Goal: Task Accomplishment & Management: Use online tool/utility

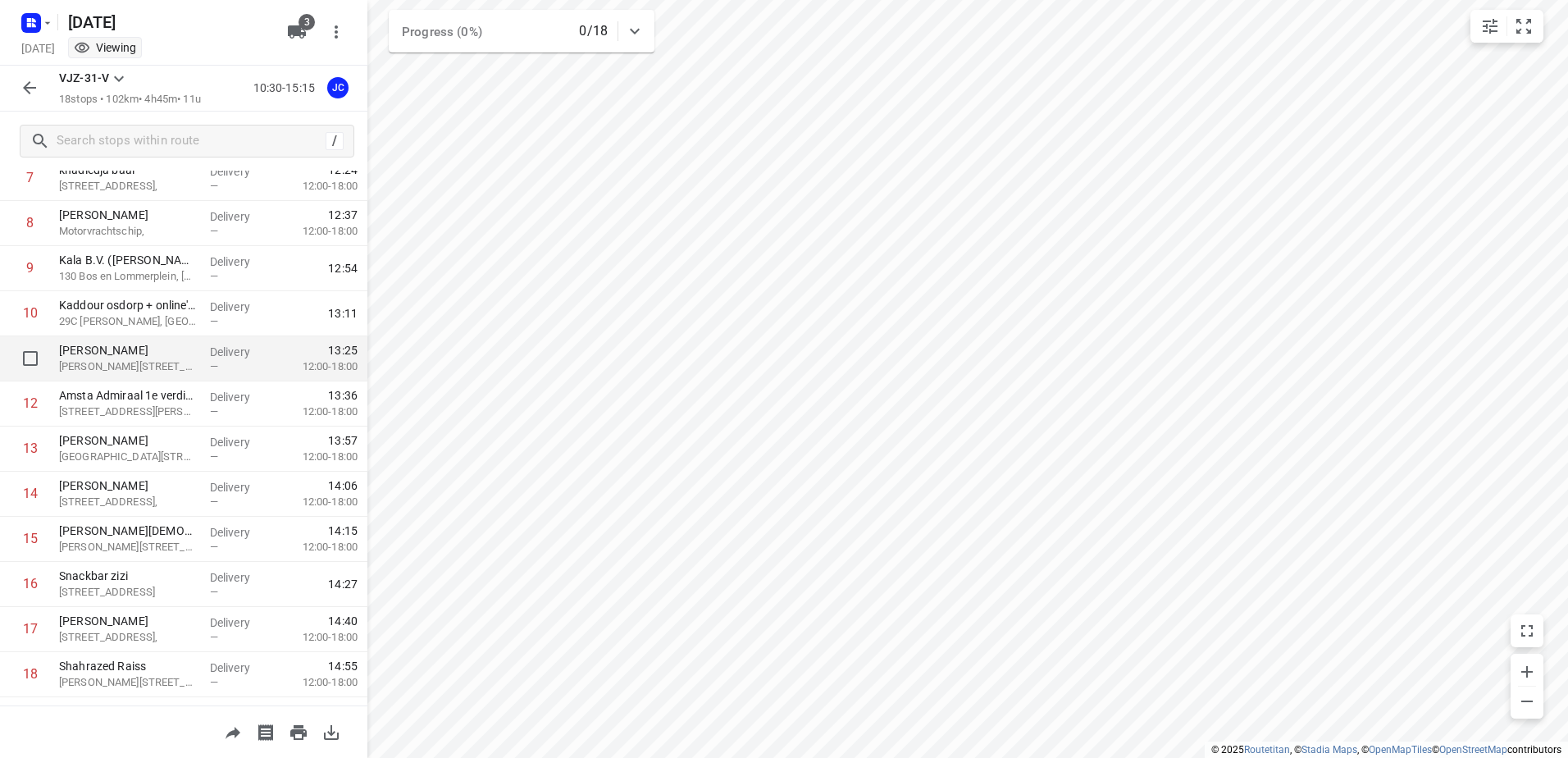
scroll to position [404, 0]
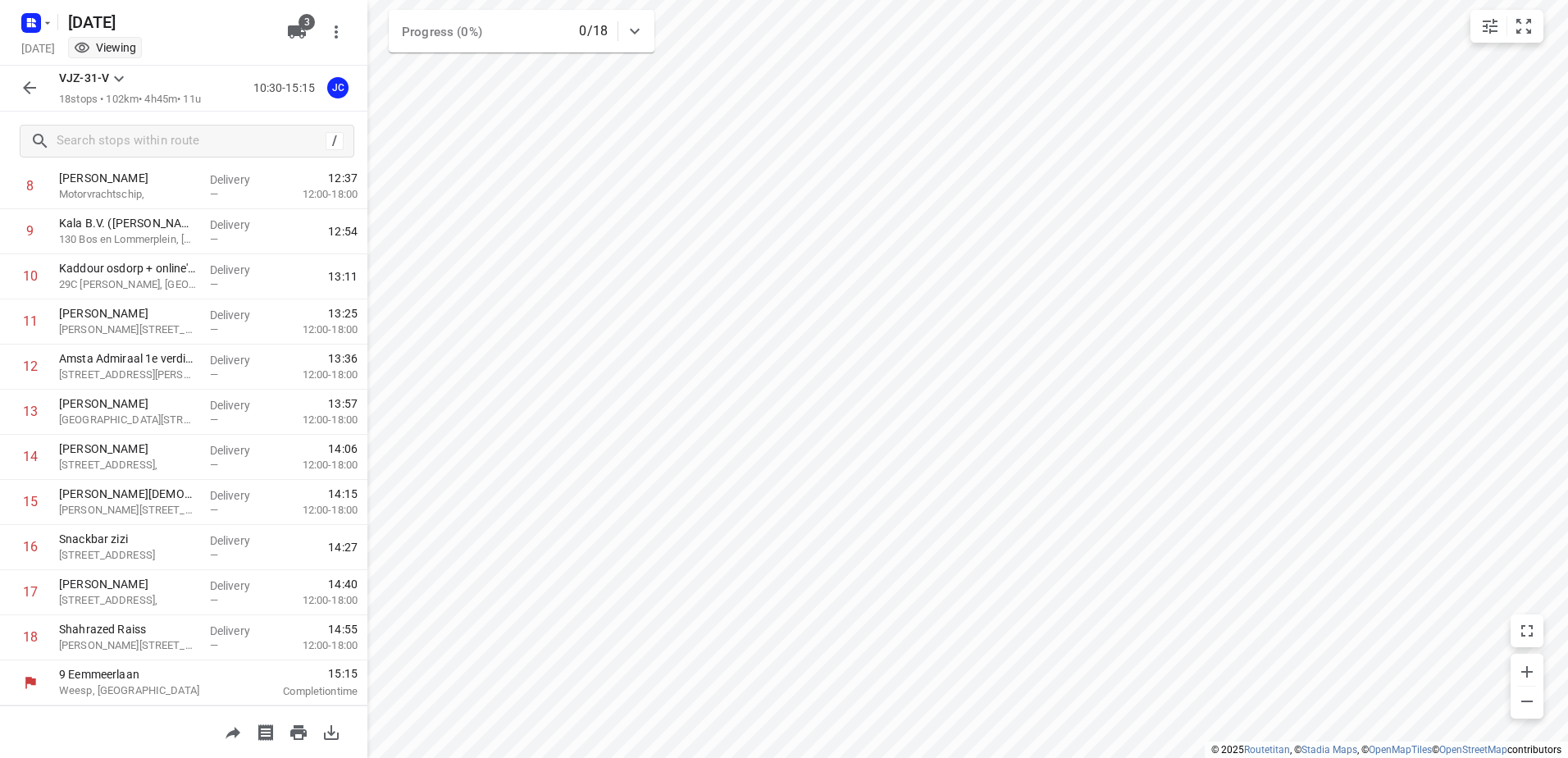
click at [28, 87] on icon "button" at bounding box center [30, 87] width 20 height 20
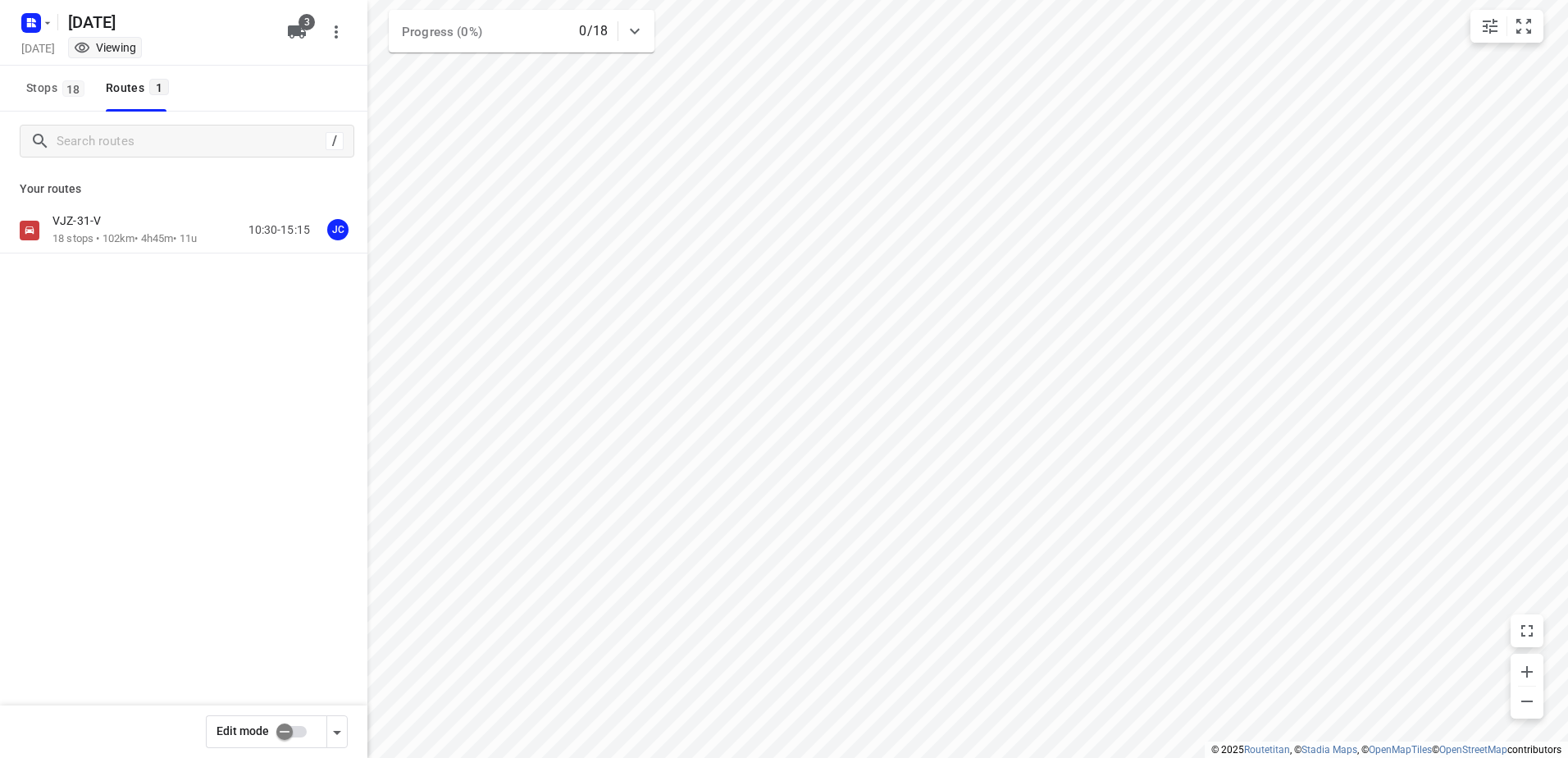
click at [292, 727] on input "checkbox" at bounding box center [284, 732] width 93 height 31
checkbox input "true"
click at [176, 235] on p "18 stops • 102km • 4h45m • 11u" at bounding box center [124, 239] width 144 height 16
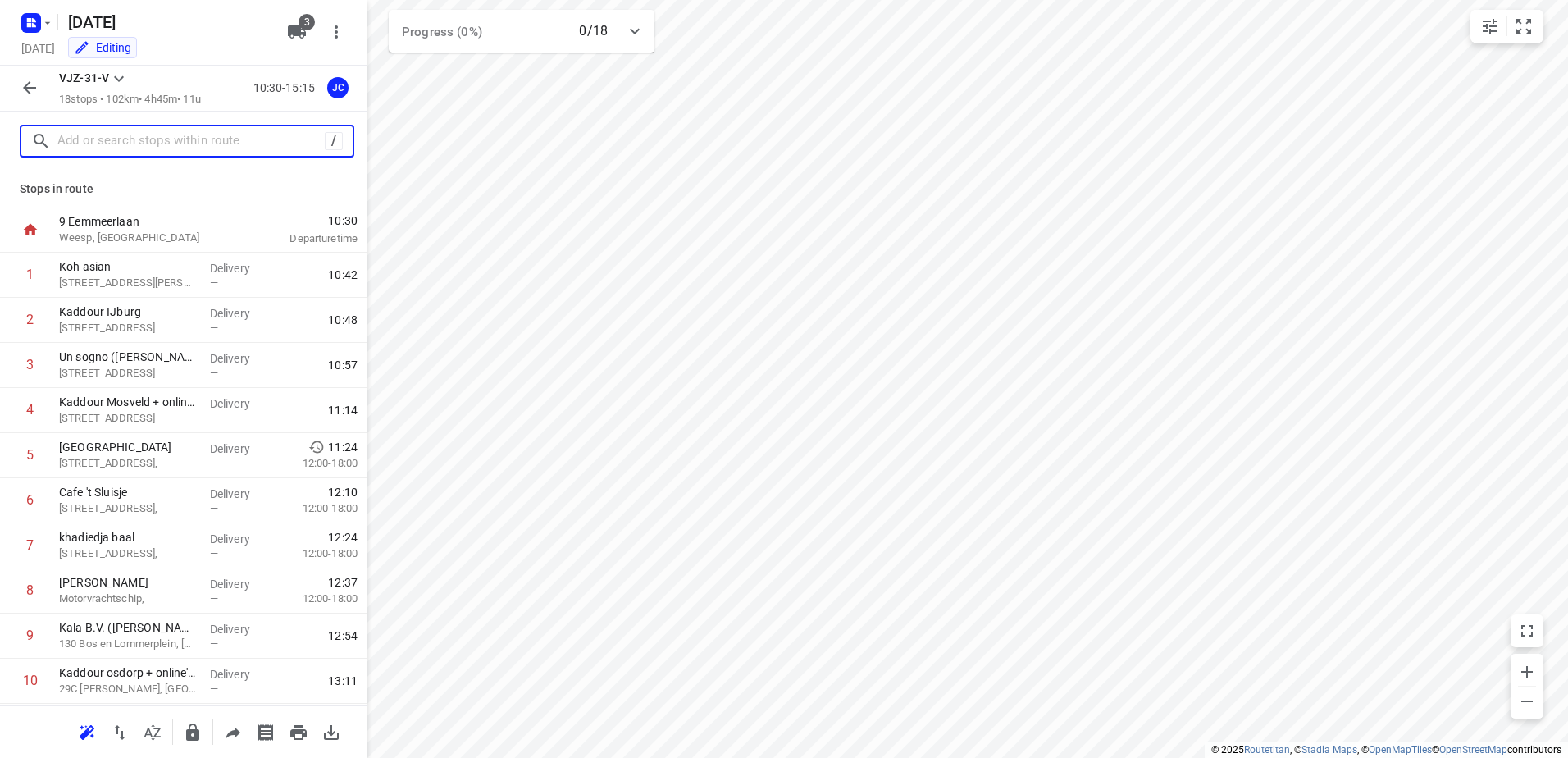
click at [166, 144] on input "text" at bounding box center [191, 141] width 267 height 25
paste input "[STREET_ADDRESS]"
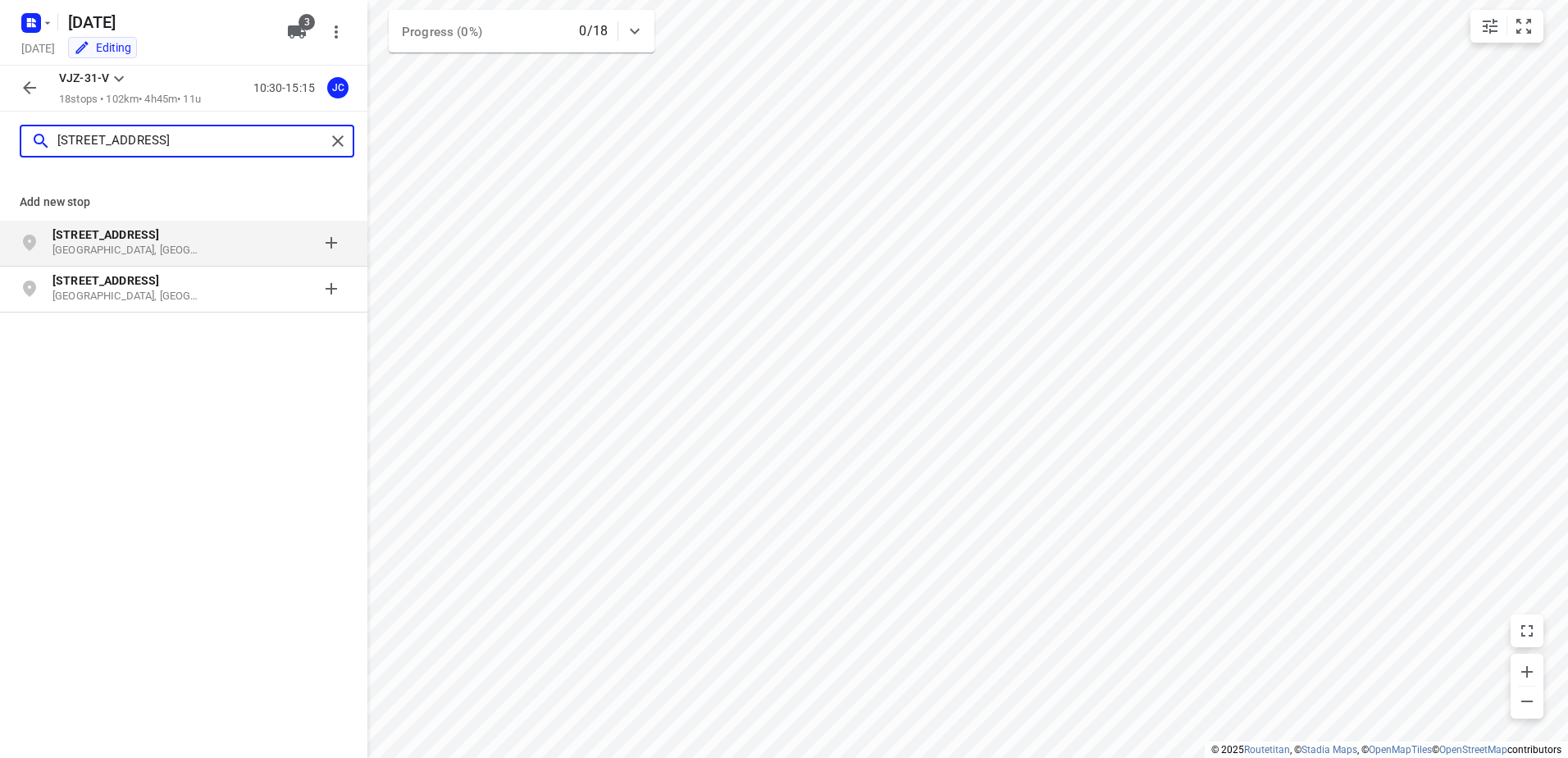
type input "[STREET_ADDRESS]"
click at [201, 239] on p "[STREET_ADDRESS]" at bounding box center [127, 234] width 151 height 17
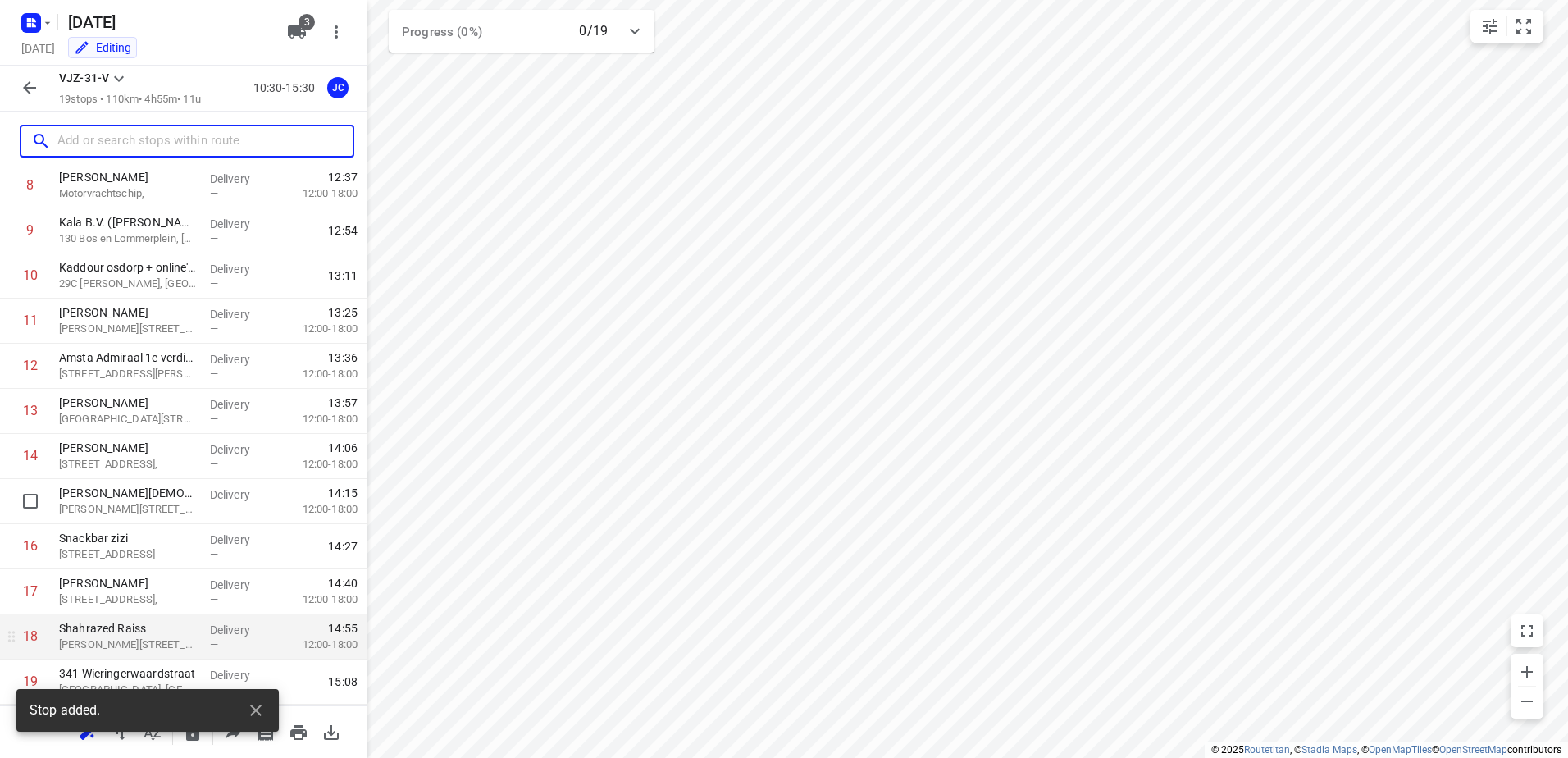
scroll to position [450, 0]
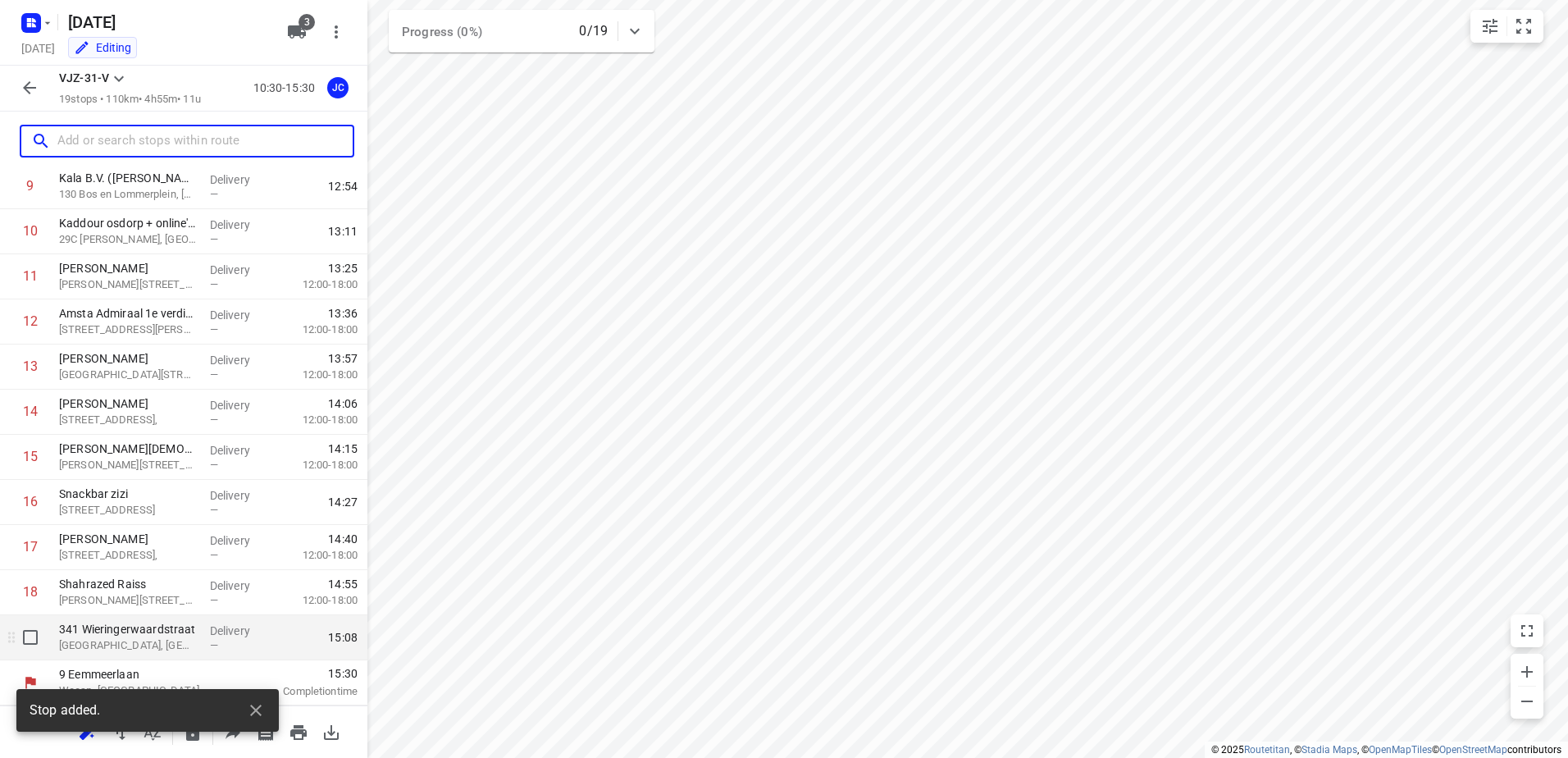
click at [159, 637] on p "341 Wieringerwaardstraat" at bounding box center [128, 629] width 138 height 17
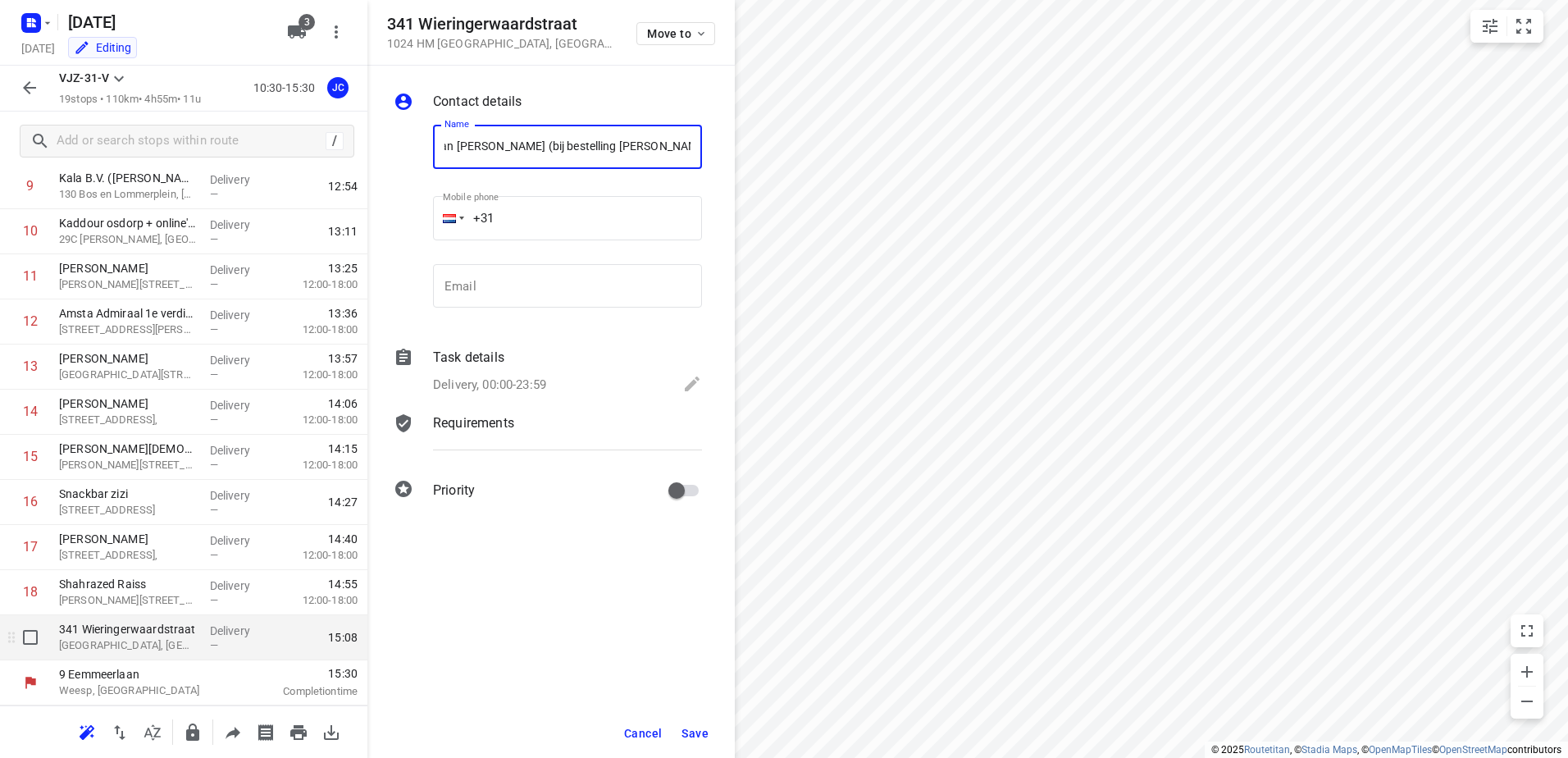
scroll to position [0, 49]
type input "Online van [PERSON_NAME] (bij bestelling [PERSON_NAME] gelegd)"
click at [678, 729] on button "Save" at bounding box center [695, 734] width 40 height 30
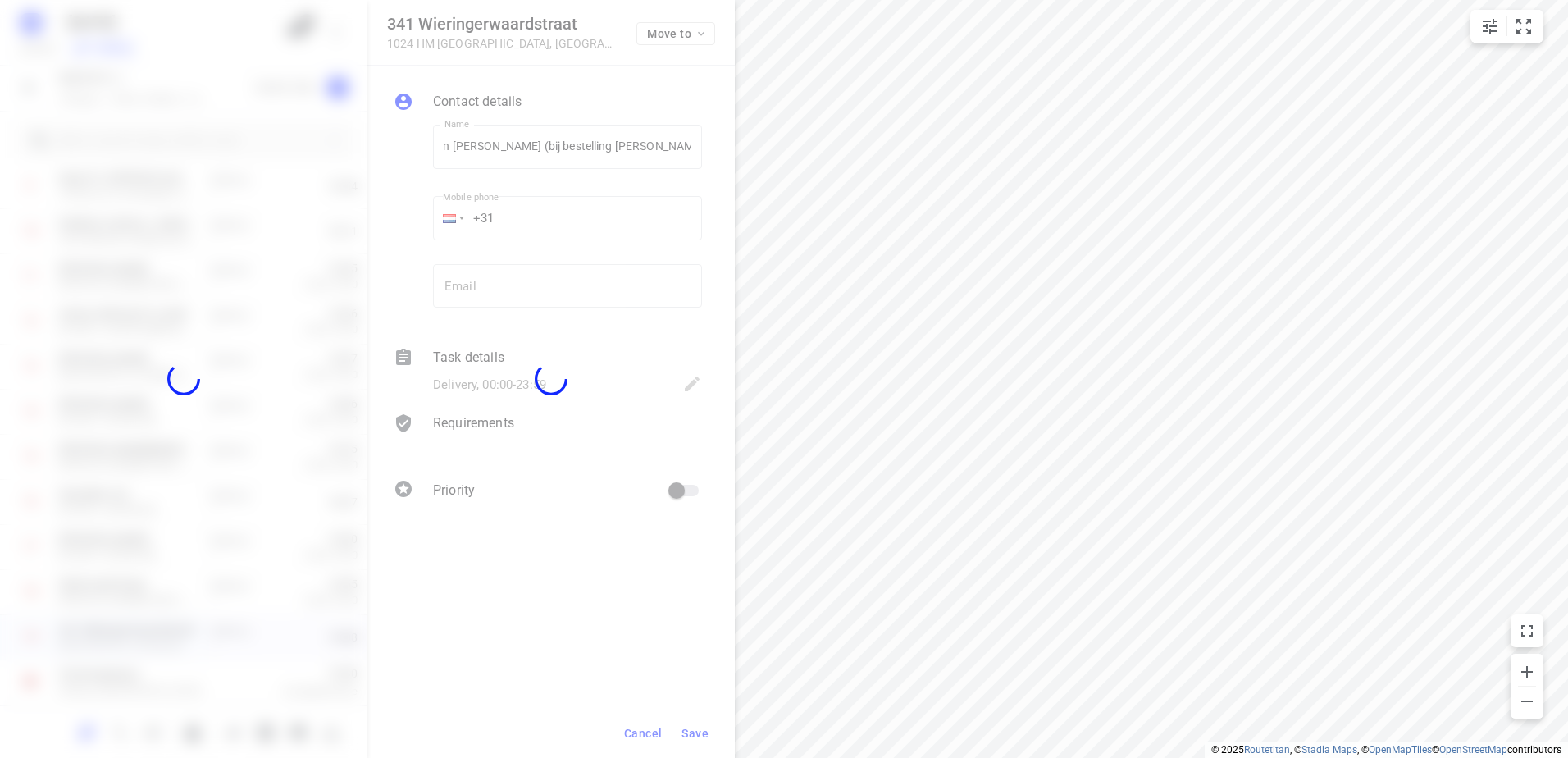
scroll to position [0, 0]
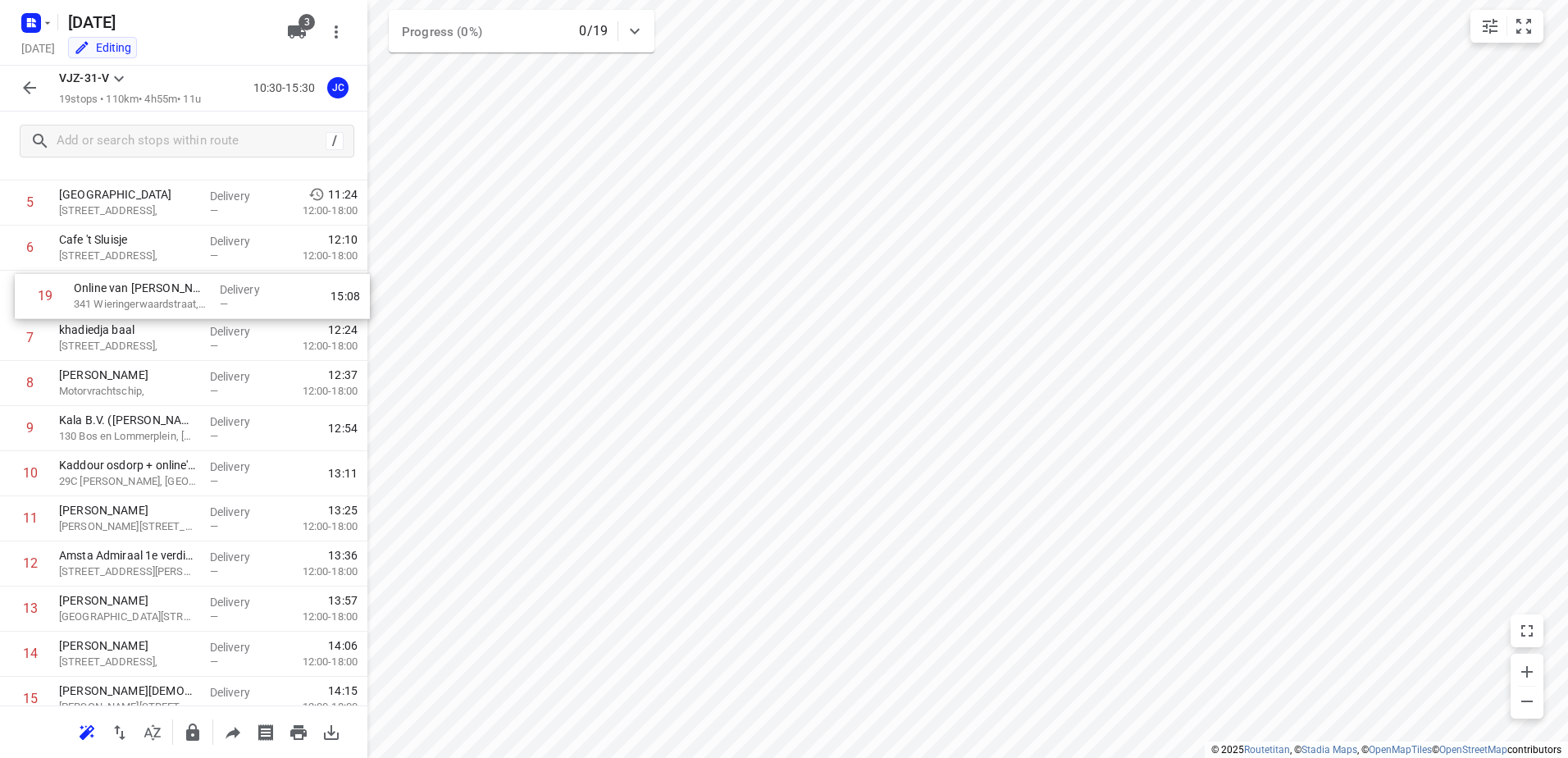
drag, startPoint x: 180, startPoint y: 642, endPoint x: 198, endPoint y: 298, distance: 344.5
click at [198, 298] on div "1 Koh asian 372 [PERSON_NAME], [GEOGRAPHIC_DATA] Delivery — 10:42 2 [GEOGRAPHIC…" at bounding box center [183, 429] width 368 height 858
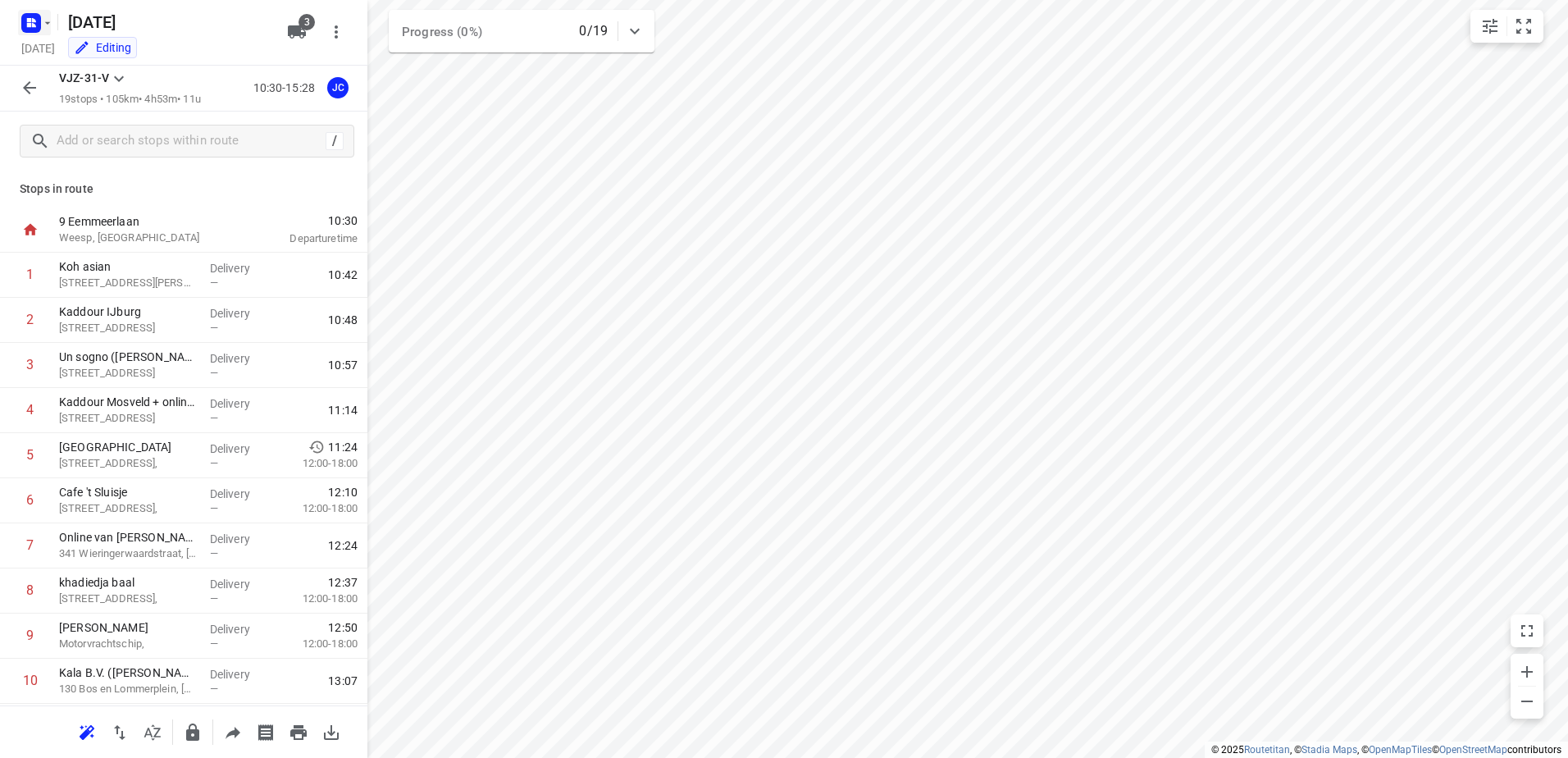
click at [38, 31] on rect "button" at bounding box center [31, 23] width 20 height 20
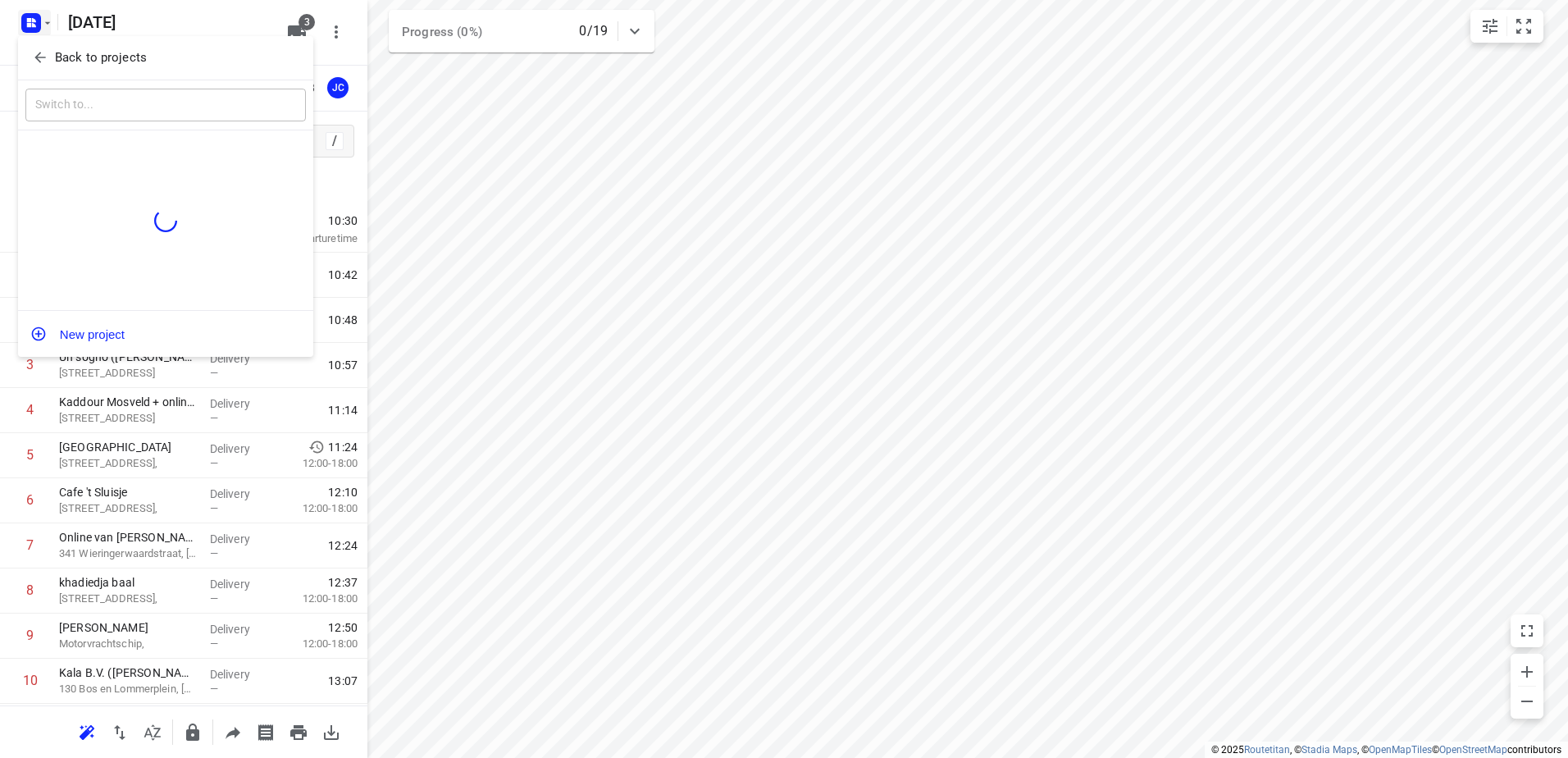
click at [46, 48] on span "Back to projects" at bounding box center [166, 58] width 267 height 19
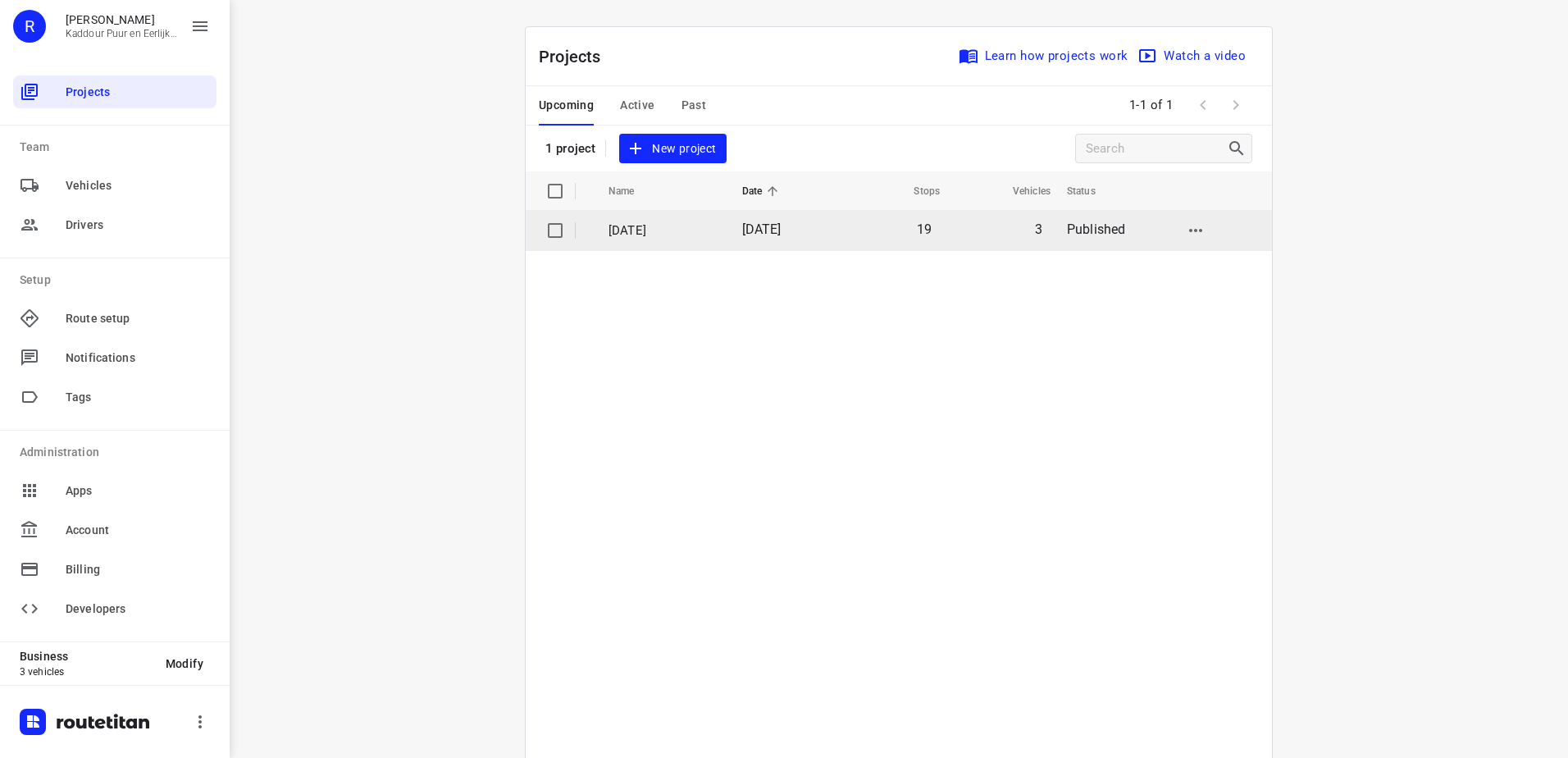
click at [781, 239] on td "[DATE]" at bounding box center [782, 230] width 107 height 39
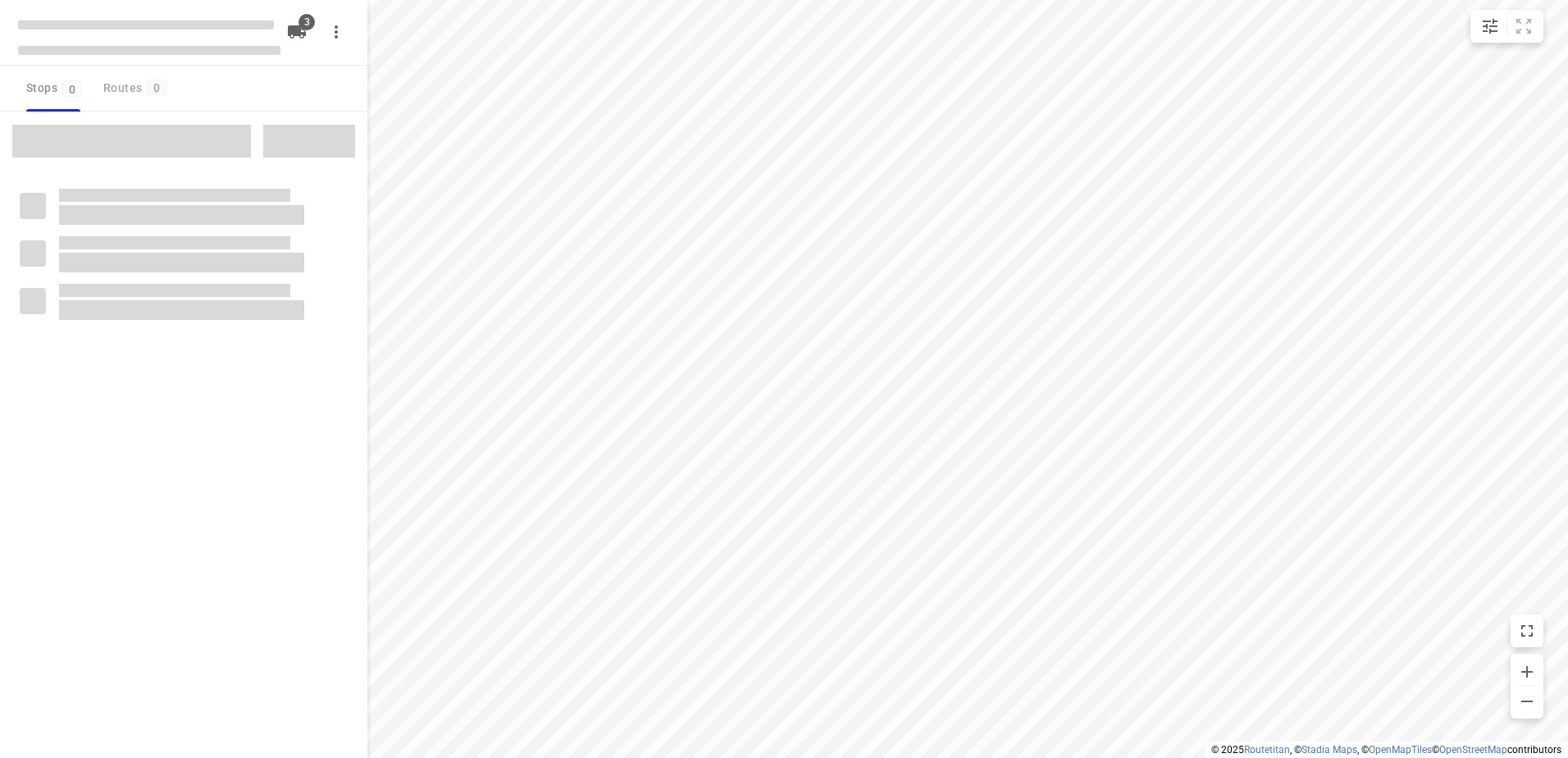
type input "distance"
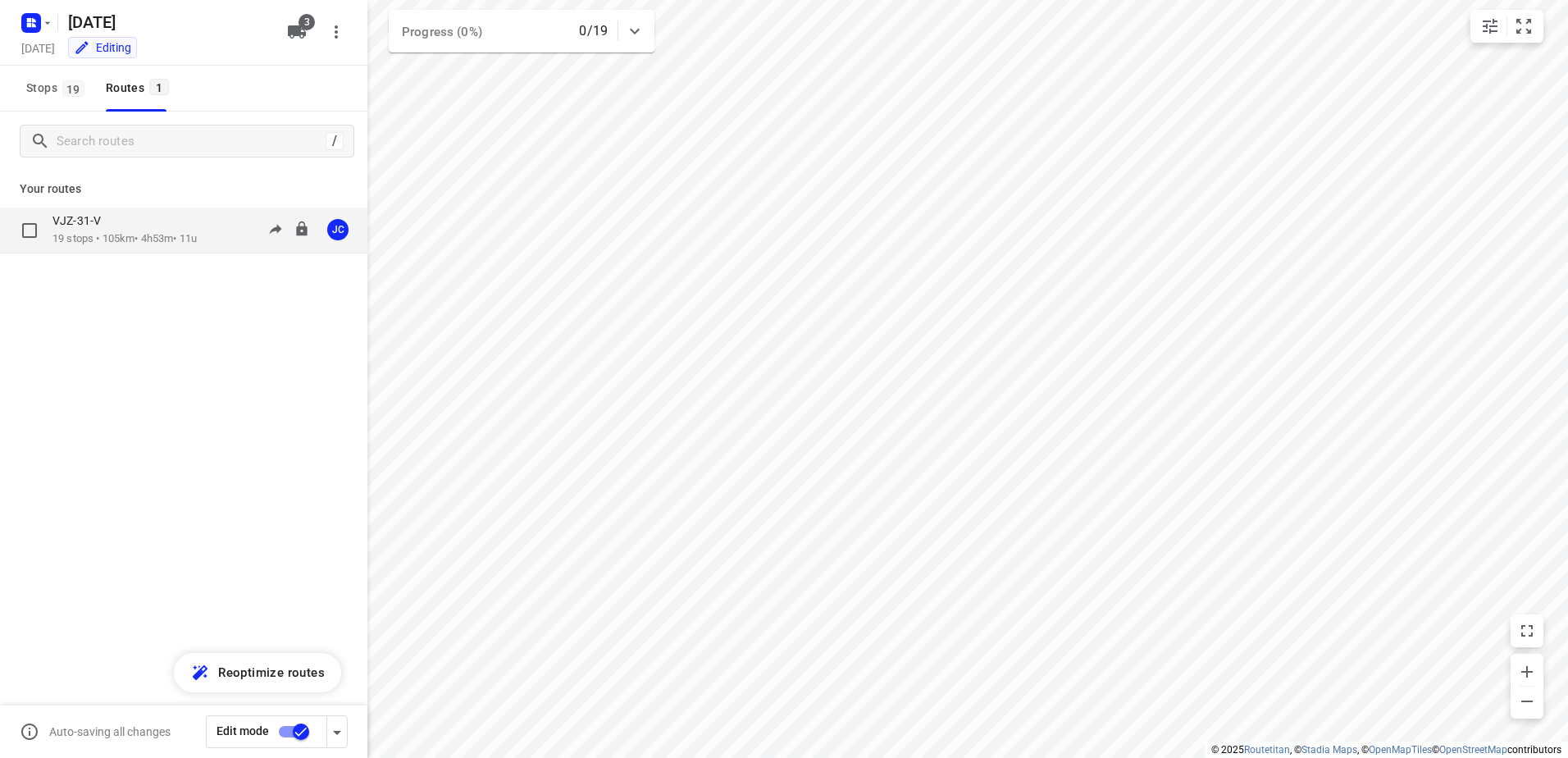
click at [213, 238] on div "VJZ-31-V 19 stops • 105km • 4h53m • 11u 10:30-15:28 JC" at bounding box center [210, 230] width 315 height 34
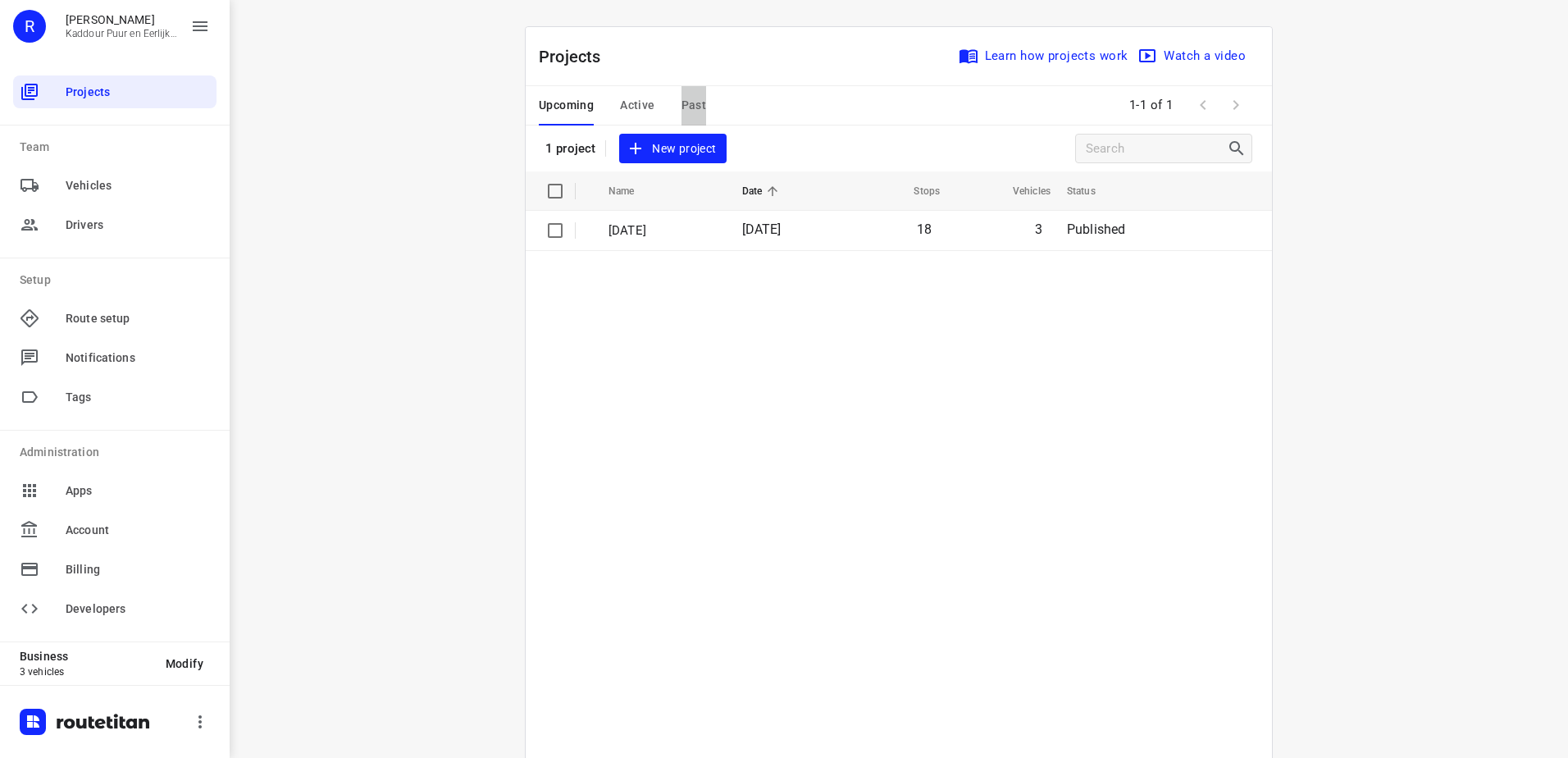
click at [691, 105] on span "Past" at bounding box center [694, 105] width 25 height 20
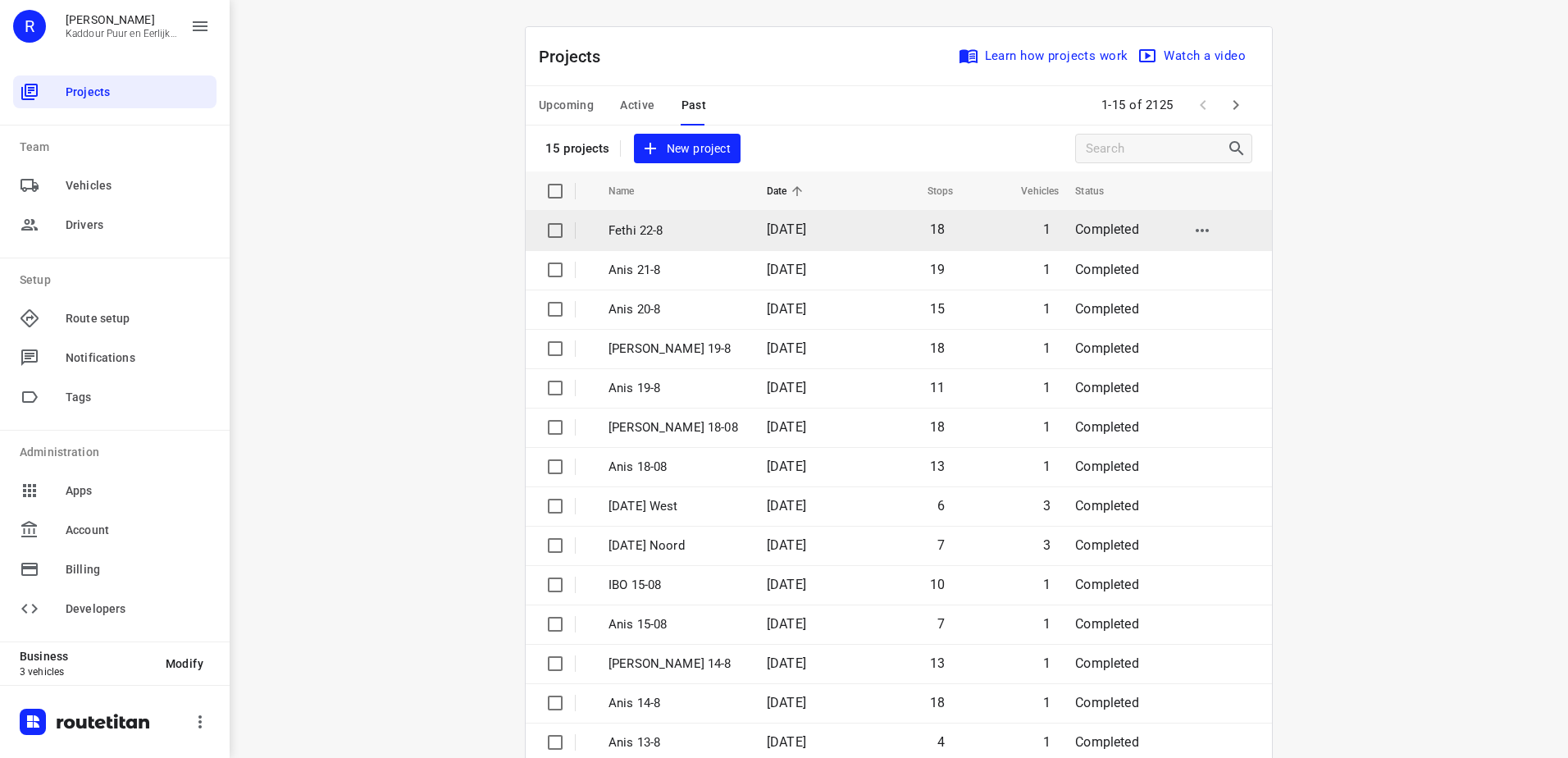
click at [698, 230] on p "Fethi 22-8" at bounding box center [675, 231] width 134 height 19
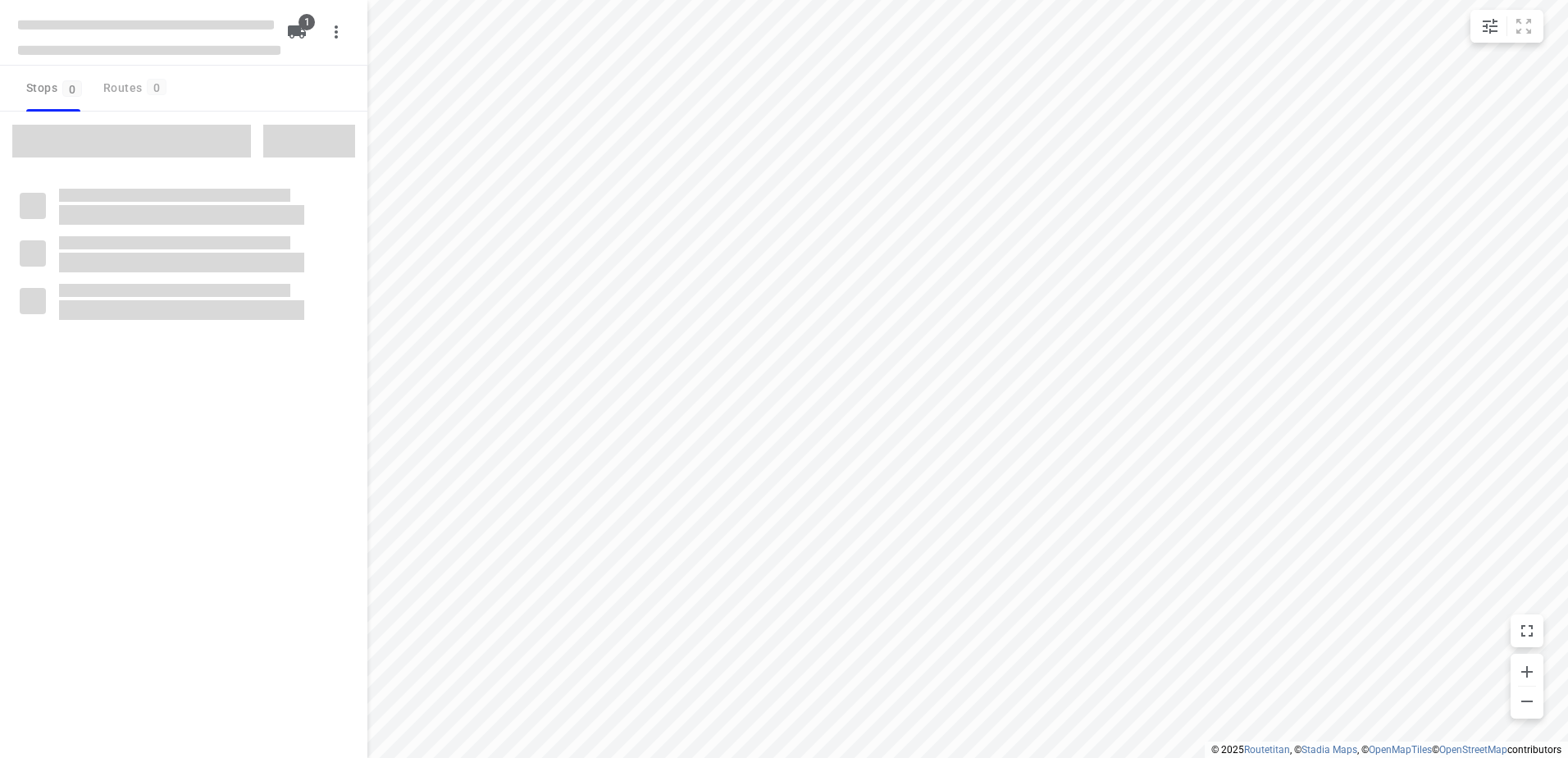
type input "distance"
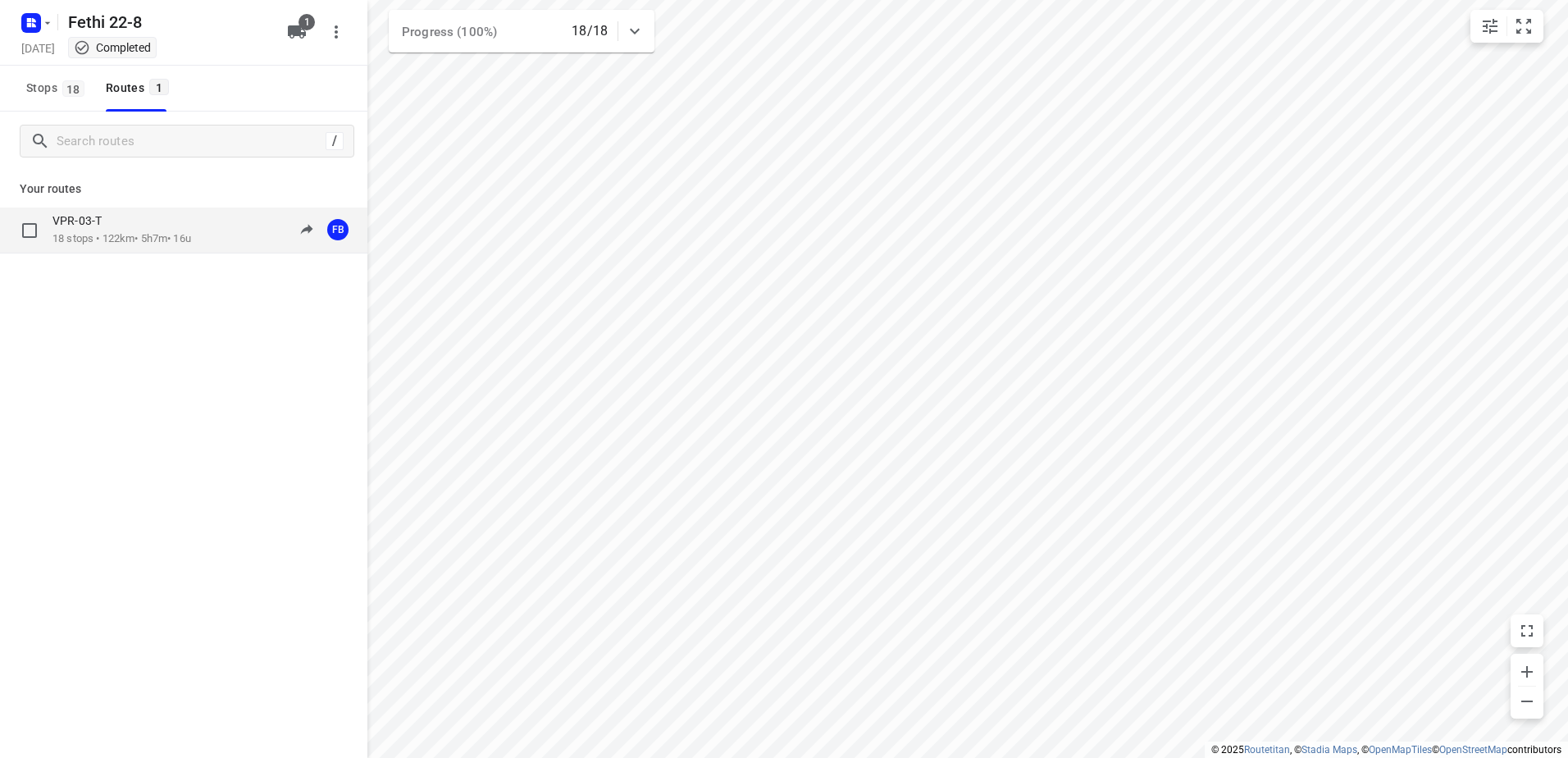
click at [162, 247] on div "VPR-03-T 18 stops • 122km • 5h7m • 16u 09:52-17:14 FB" at bounding box center [183, 231] width 368 height 46
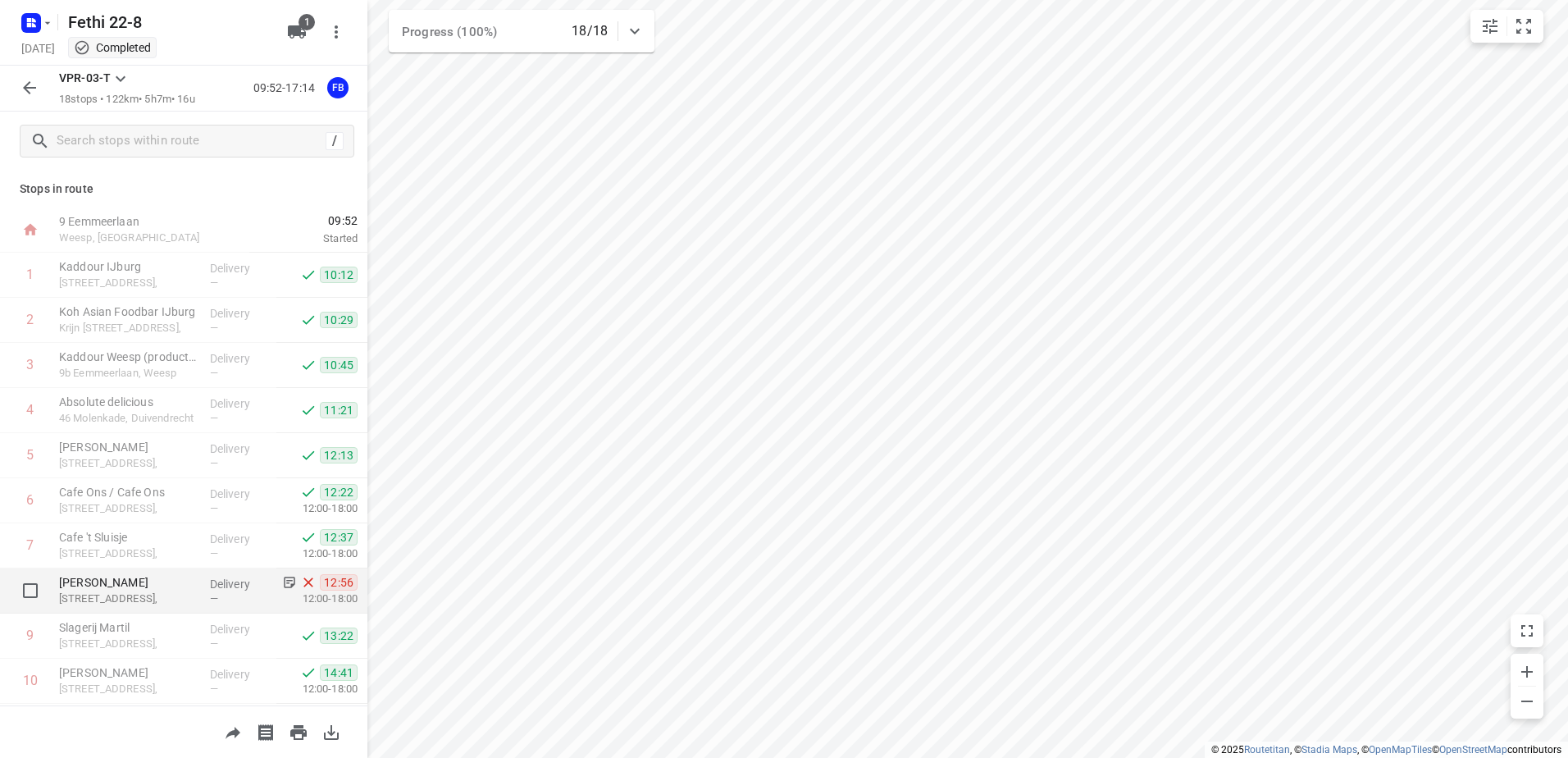
click at [155, 577] on p "Mohamed Hamdy" at bounding box center [128, 582] width 138 height 17
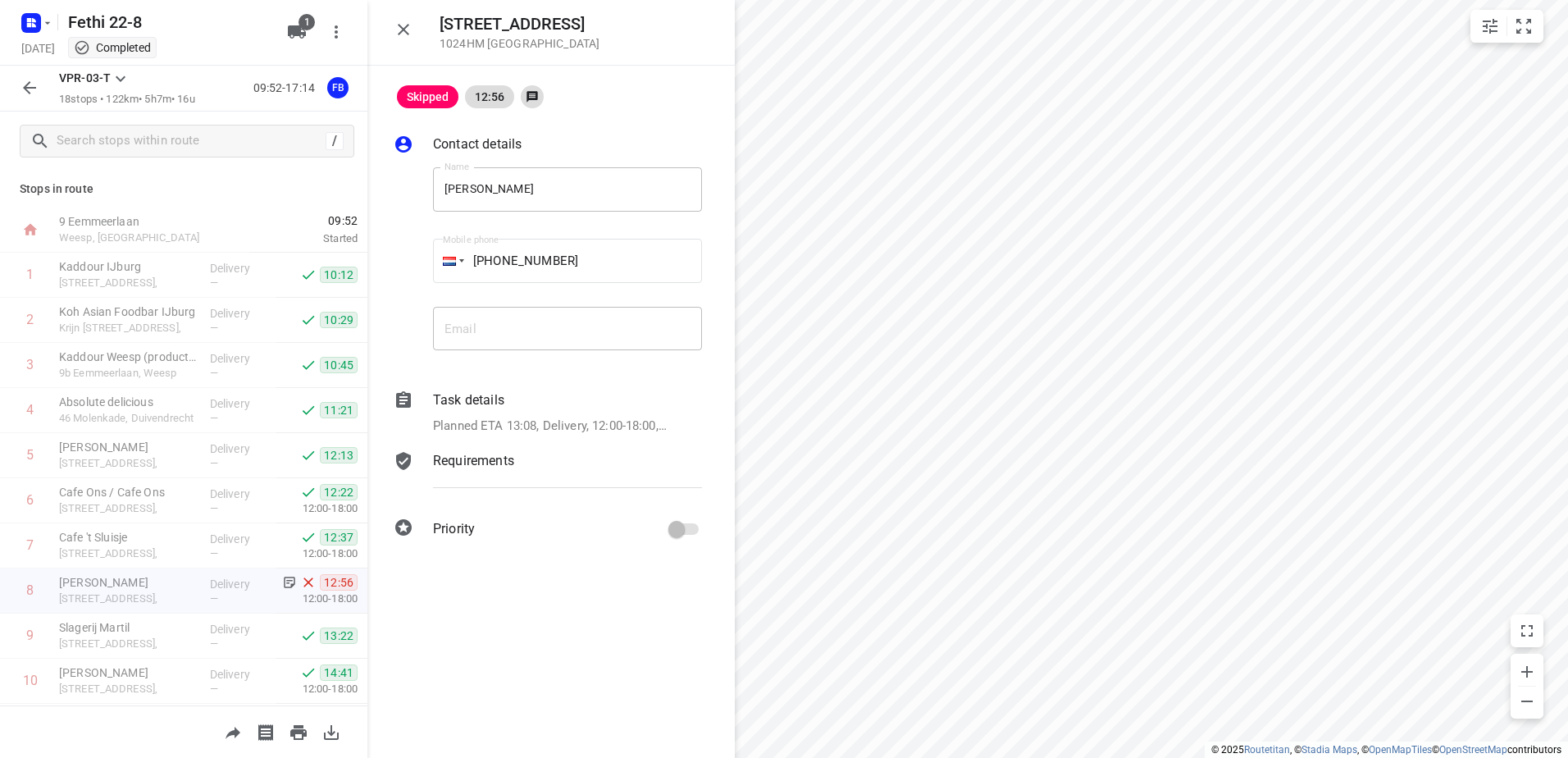
drag, startPoint x: 628, startPoint y: 28, endPoint x: 444, endPoint y: 26, distance: 184.0
click at [444, 26] on h5 "[STREET_ADDRESS]" at bounding box center [519, 24] width 160 height 19
copy h5 "[STREET_ADDRESS]"
